Goal: Information Seeking & Learning: Learn about a topic

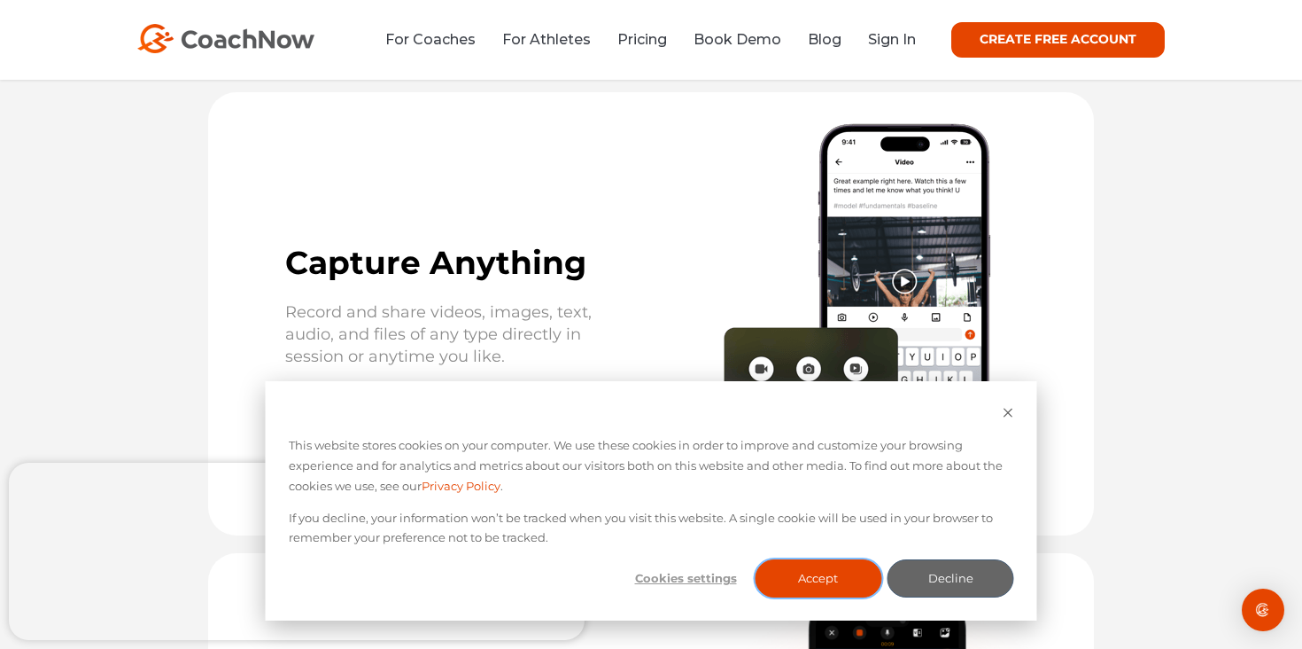
click at [812, 569] on button "Accept" at bounding box center [818, 578] width 127 height 38
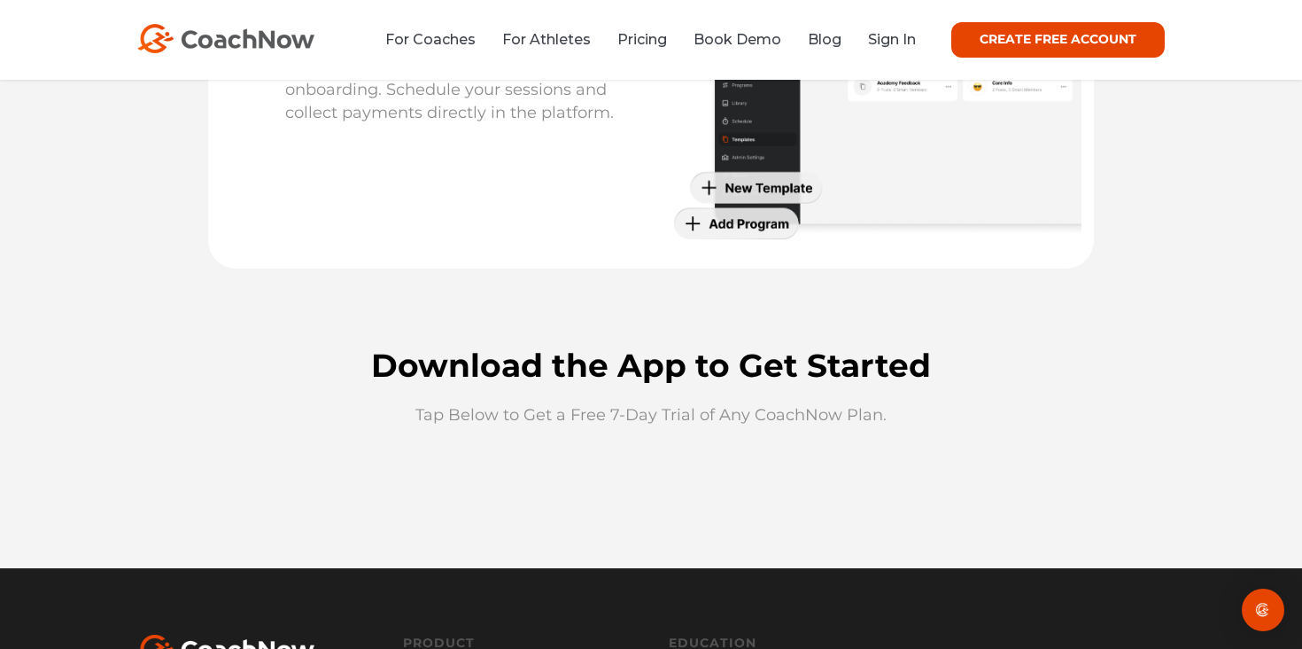
scroll to position [4620, 0]
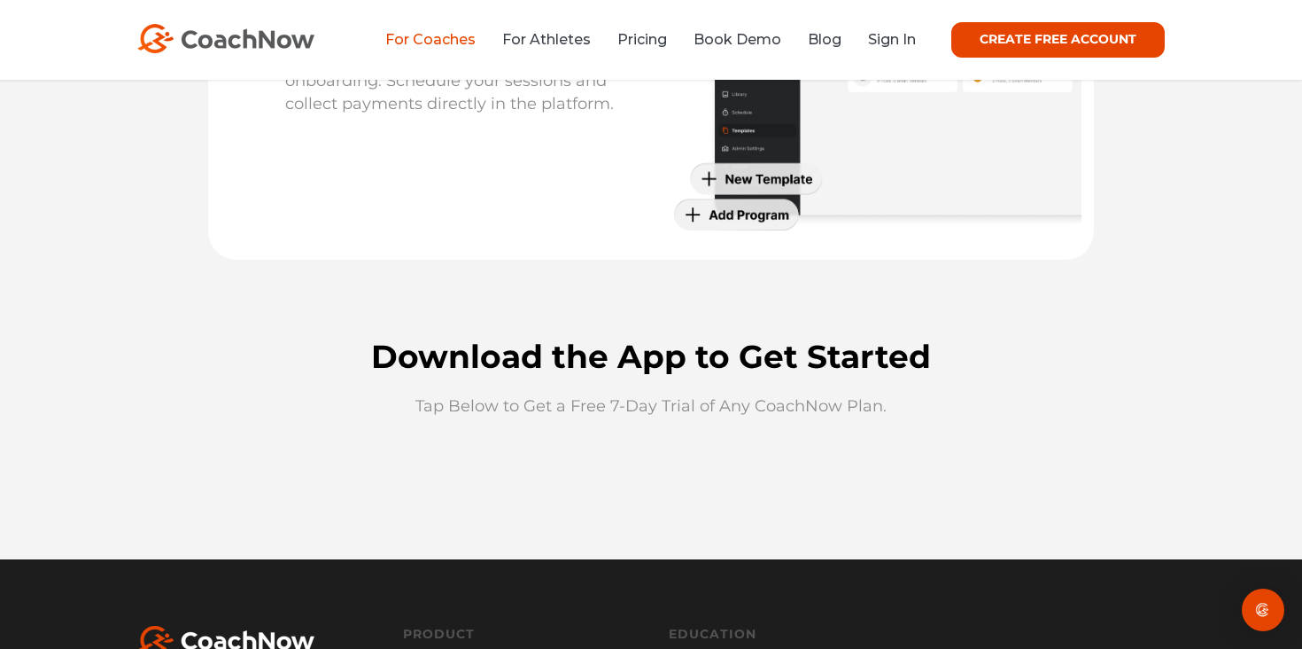
click at [427, 36] on link "For Coaches" at bounding box center [430, 39] width 90 height 17
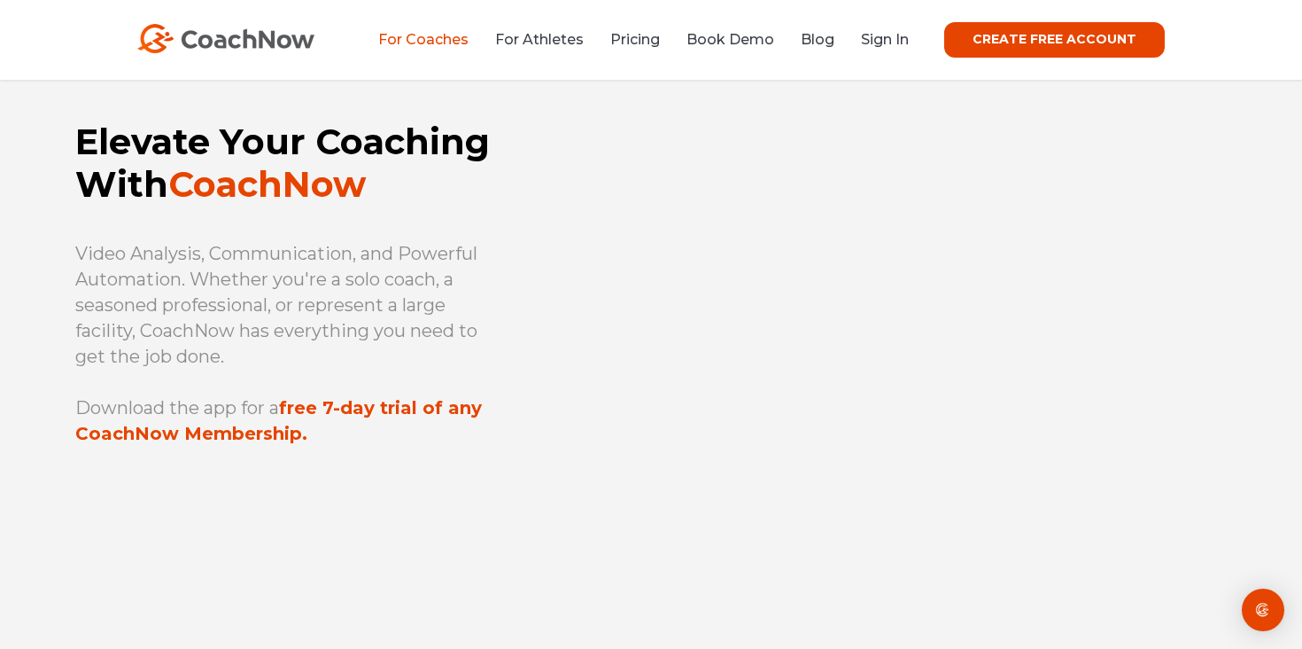
scroll to position [52, 0]
drag, startPoint x: 80, startPoint y: 254, endPoint x: 259, endPoint y: 354, distance: 205.1
click at [259, 354] on p "Video Analysis, Communication, and Powerful Automation. Whether you're a solo c…" at bounding box center [293, 306] width 436 height 128
copy p "Video Analysis, Communication, and Powerful Automation. Whether you're a solo c…"
click at [525, 39] on link "For Athletes" at bounding box center [539, 39] width 89 height 17
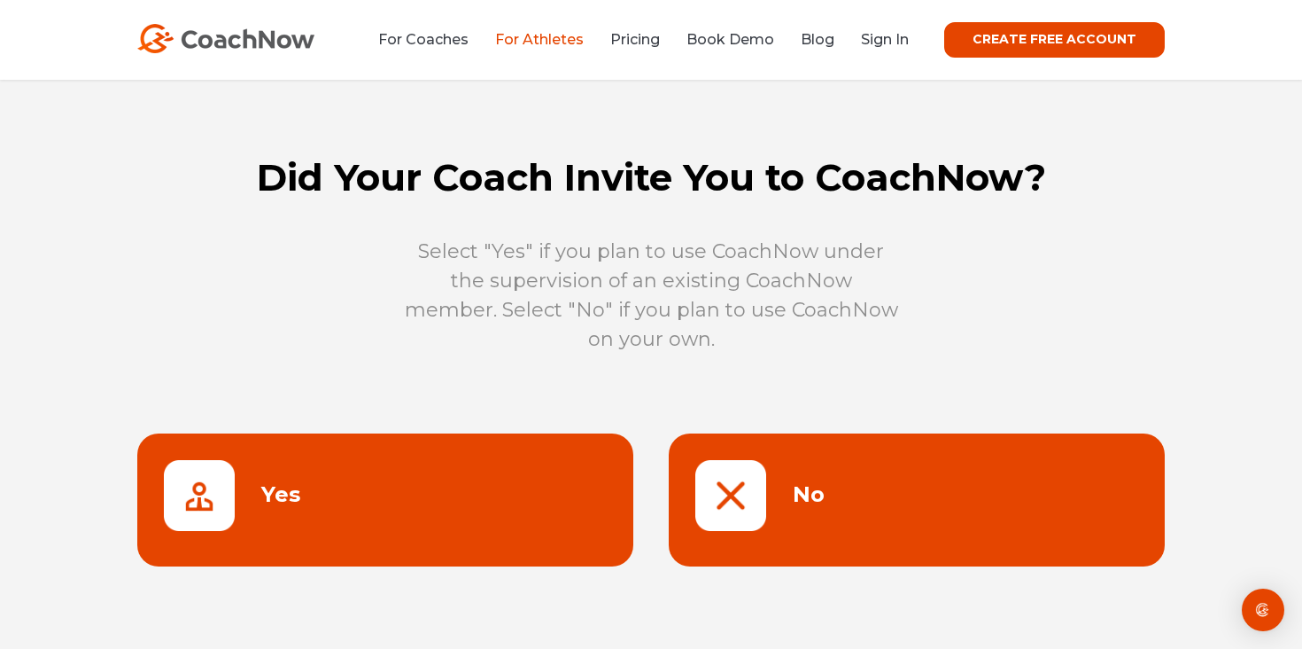
click at [850, 506] on link at bounding box center [917, 499] width 496 height 133
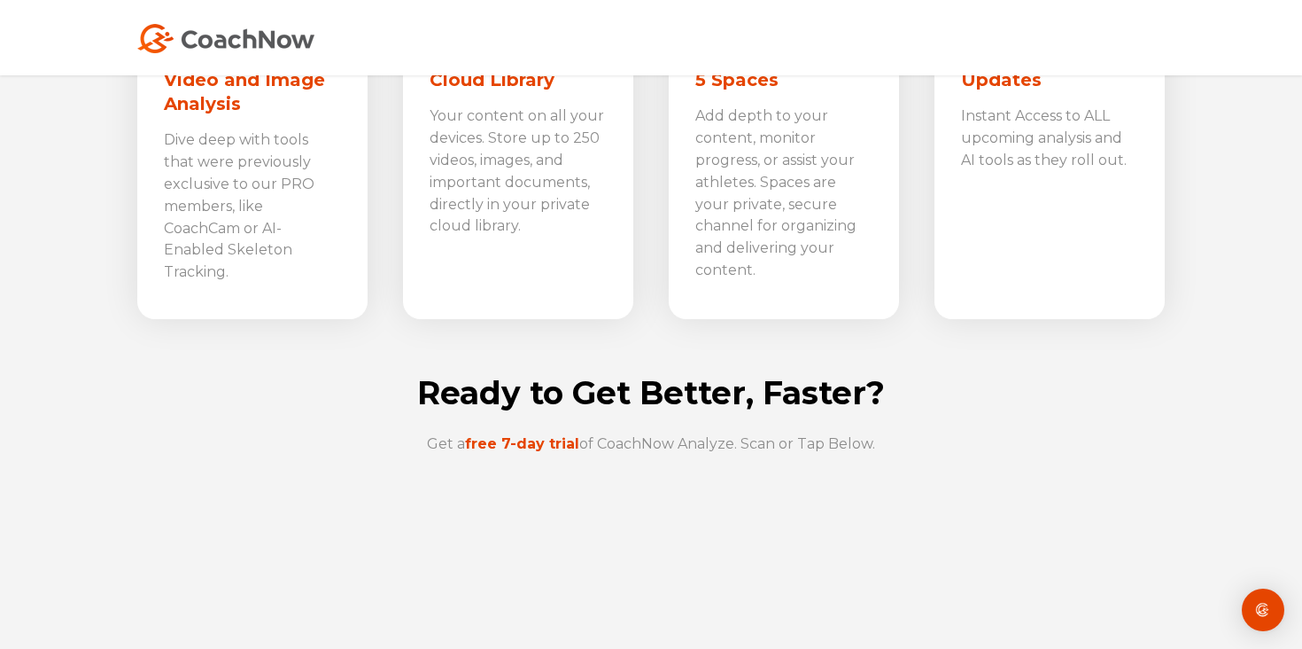
scroll to position [5767, 0]
